Goal: Task Accomplishment & Management: Manage account settings

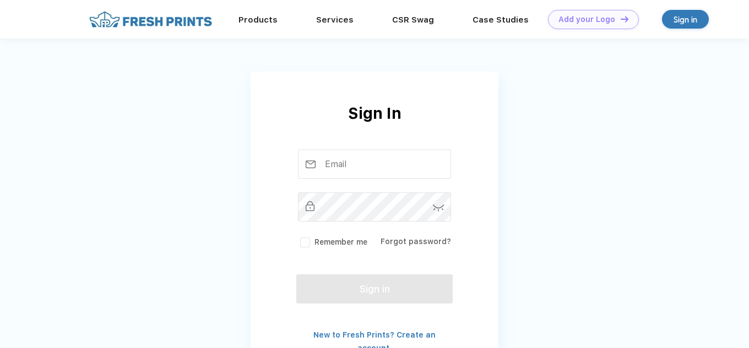
click at [388, 146] on div "Sign In" at bounding box center [374, 126] width 248 height 48
click at [392, 156] on input "text" at bounding box center [375, 164] width 154 height 29
type input "laurentempleton"
click at [411, 163] on input "laurentempleton" at bounding box center [375, 164] width 154 height 29
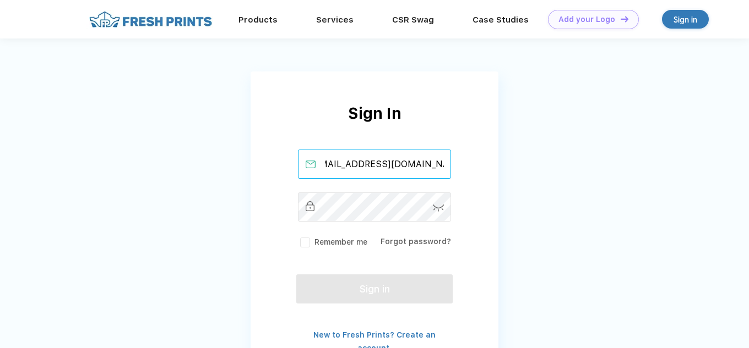
scroll to position [0, 22]
type input "[EMAIL_ADDRESS][DOMAIN_NAME]"
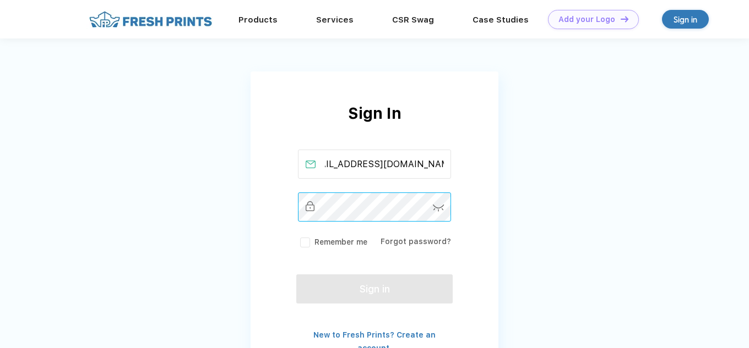
scroll to position [0, 0]
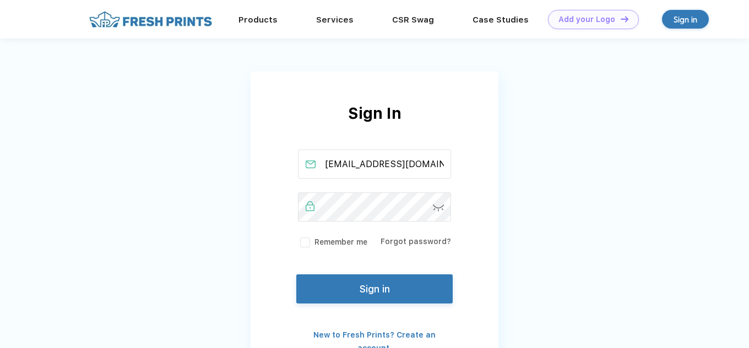
click at [442, 210] on img at bounding box center [439, 208] width 12 height 7
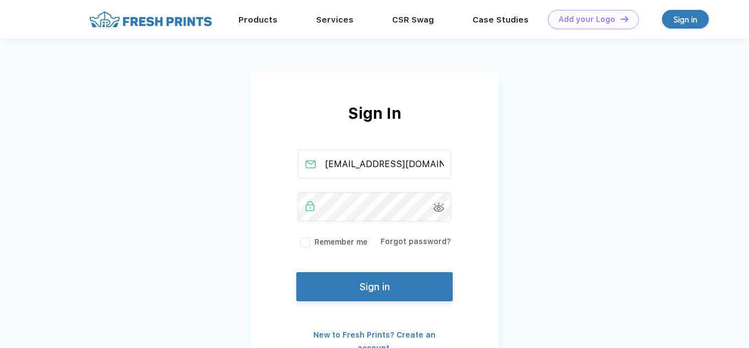
click at [396, 286] on button "Sign in" at bounding box center [374, 287] width 156 height 29
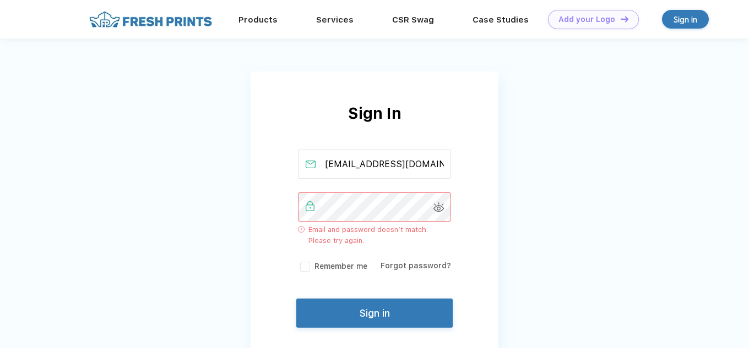
click at [277, 206] on div "Sign In [EMAIL_ADDRESS][DOMAIN_NAME] Email and password doesn’t match. Please t…" at bounding box center [374, 240] width 248 height 277
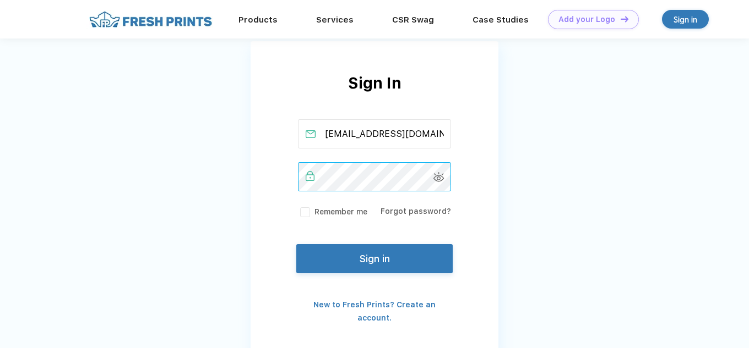
scroll to position [31, 0]
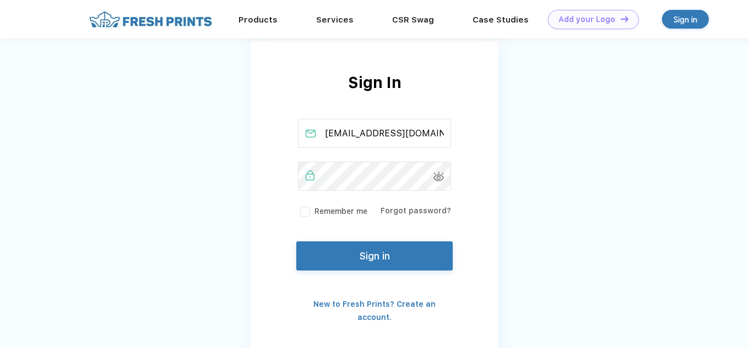
click at [341, 247] on button "Sign in" at bounding box center [374, 256] width 156 height 29
